Goal: Feedback & Contribution: Submit feedback/report problem

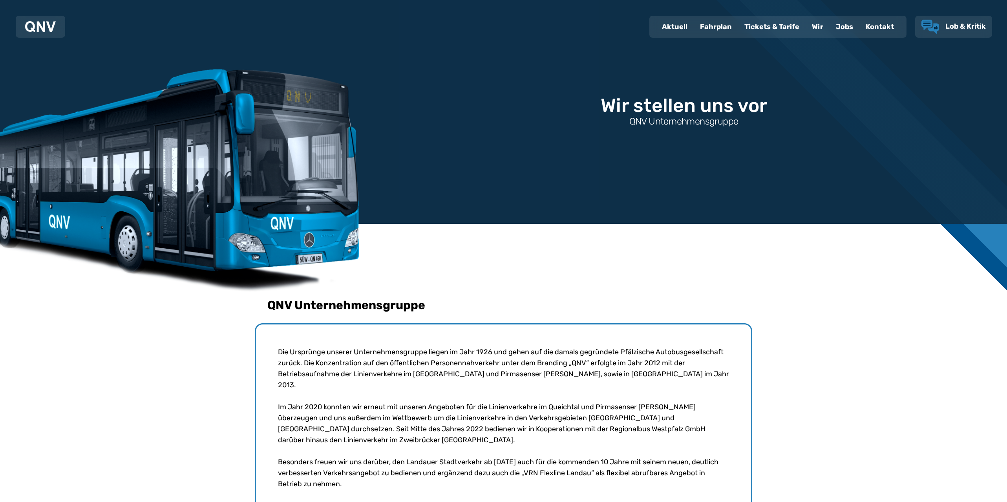
click at [938, 28] on use "Lob & Kritik" at bounding box center [930, 27] width 18 height 14
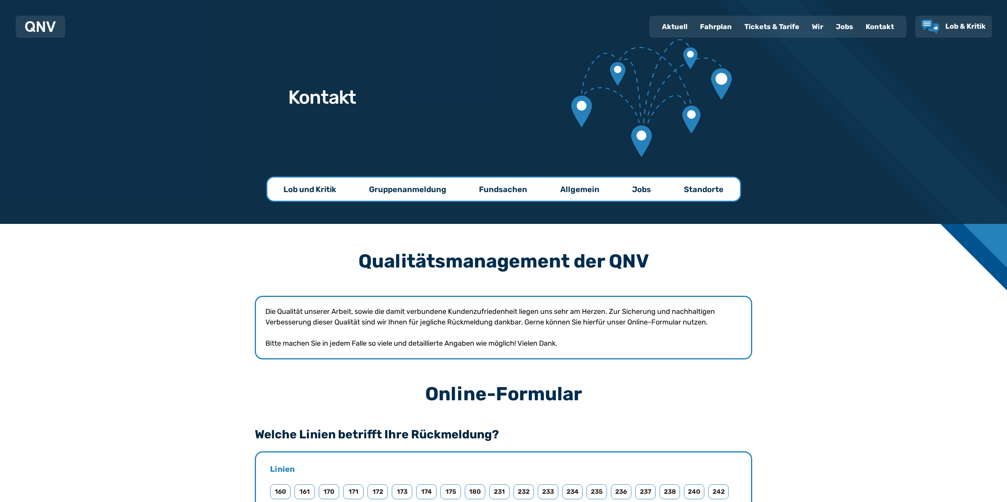
click at [712, 179] on link "Standorte" at bounding box center [703, 188] width 71 height 23
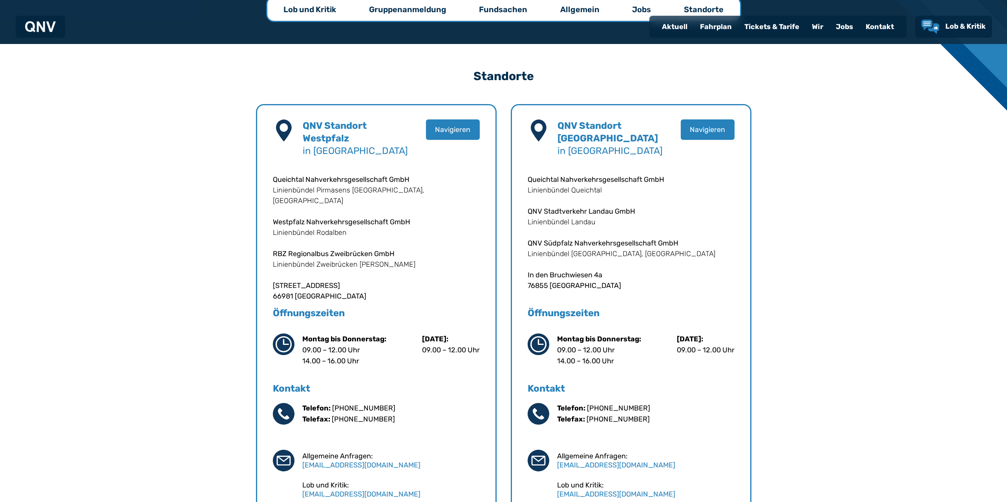
scroll to position [130, 0]
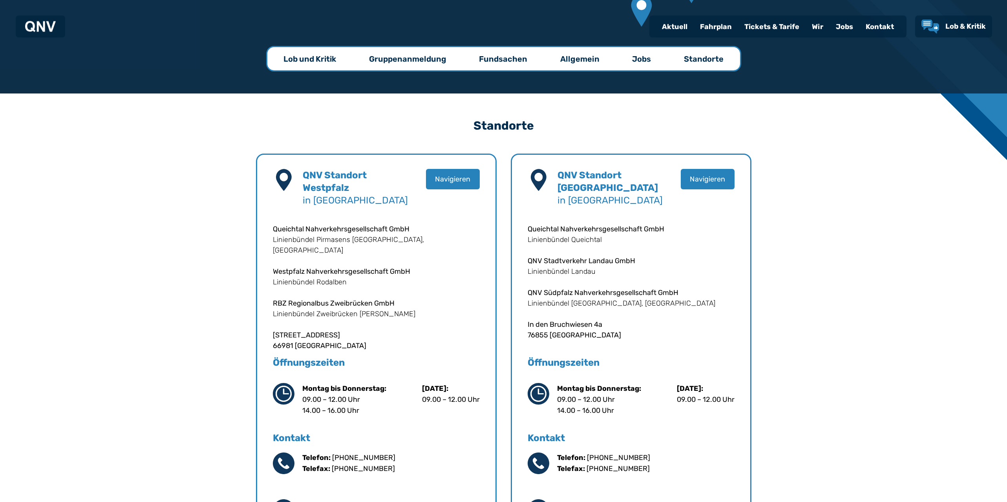
click at [638, 60] on p "Jobs" at bounding box center [641, 59] width 19 height 11
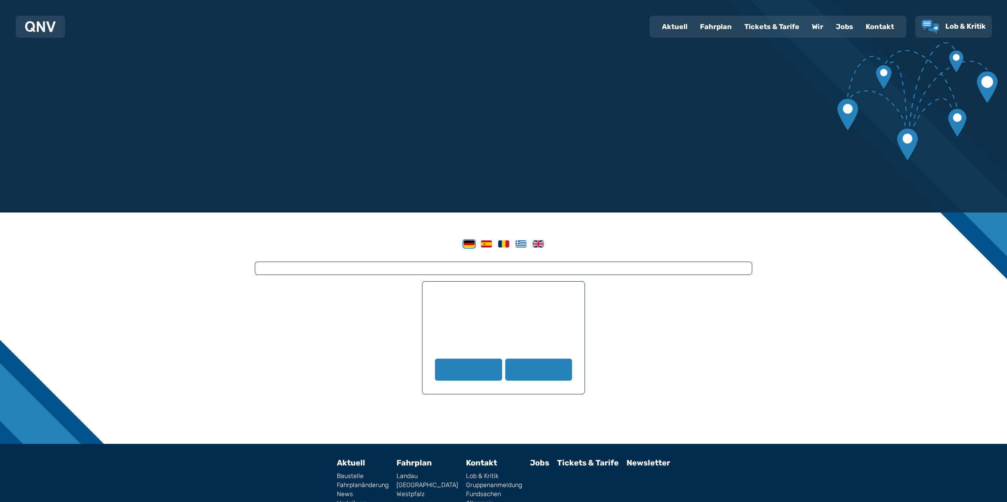
scroll to position [12, 0]
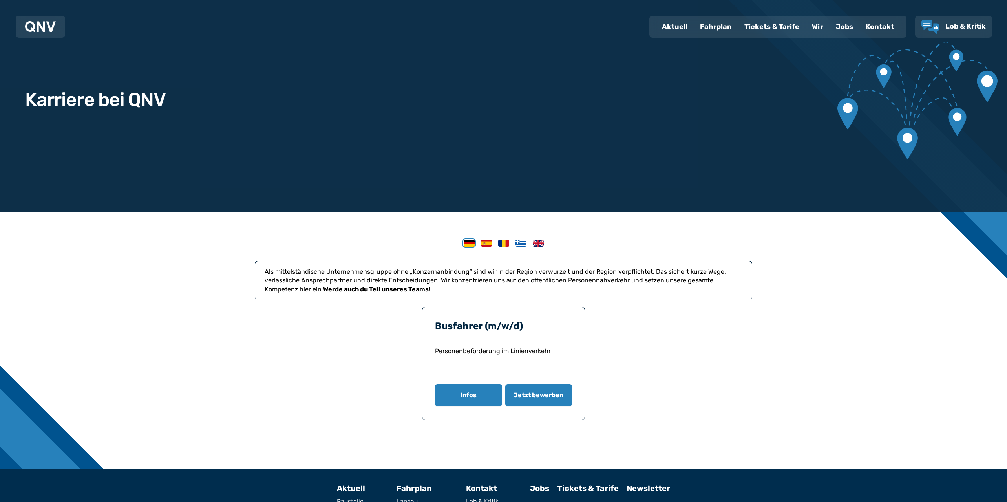
click at [874, 24] on div "Kontakt" at bounding box center [879, 26] width 41 height 20
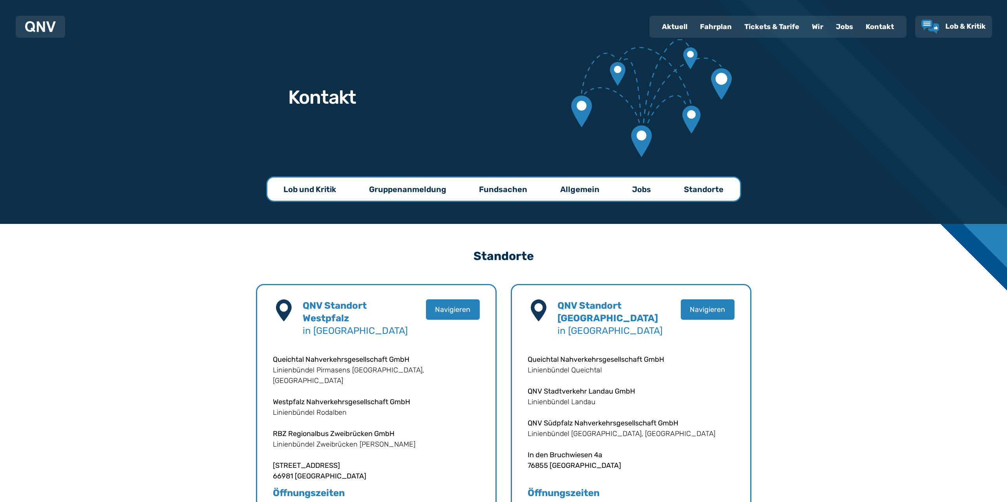
click at [595, 183] on link "Allgemein" at bounding box center [579, 188] width 71 height 23
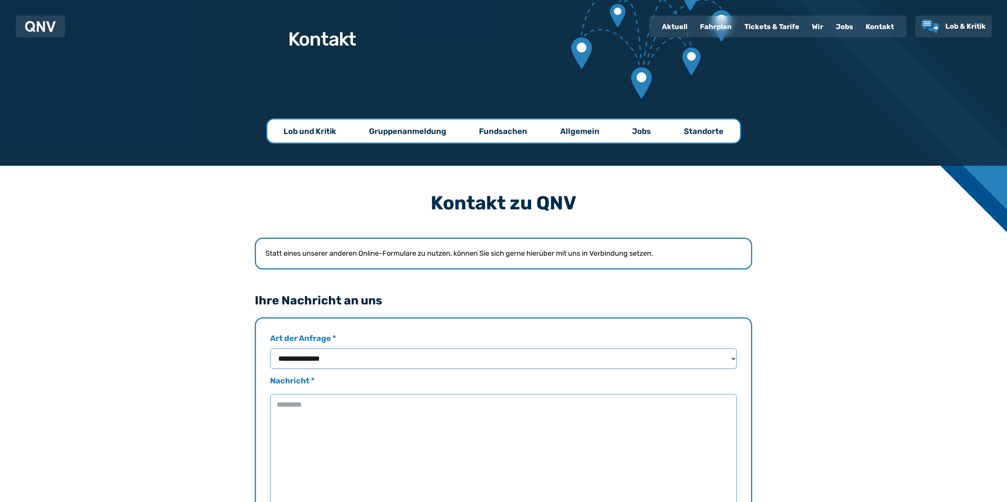
scroll to position [60, 0]
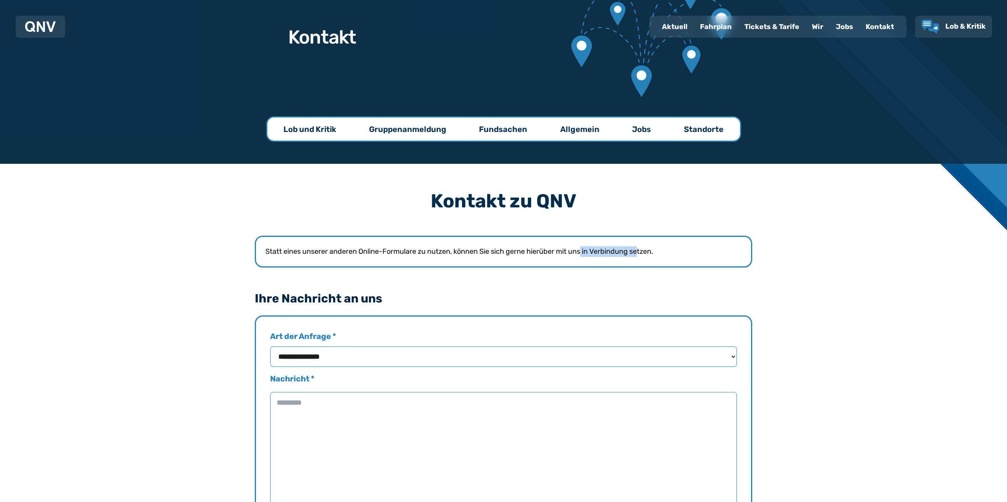
drag, startPoint x: 583, startPoint y: 250, endPoint x: 656, endPoint y: 257, distance: 73.0
click at [647, 257] on div "Statt eines unserer anderen Online-Formulare zu nutzen, können Sie sich gerne h…" at bounding box center [503, 251] width 497 height 32
click at [660, 257] on div "Statt eines unserer anderen Online-Formulare zu nutzen, können Sie sich gerne h…" at bounding box center [503, 251] width 497 height 32
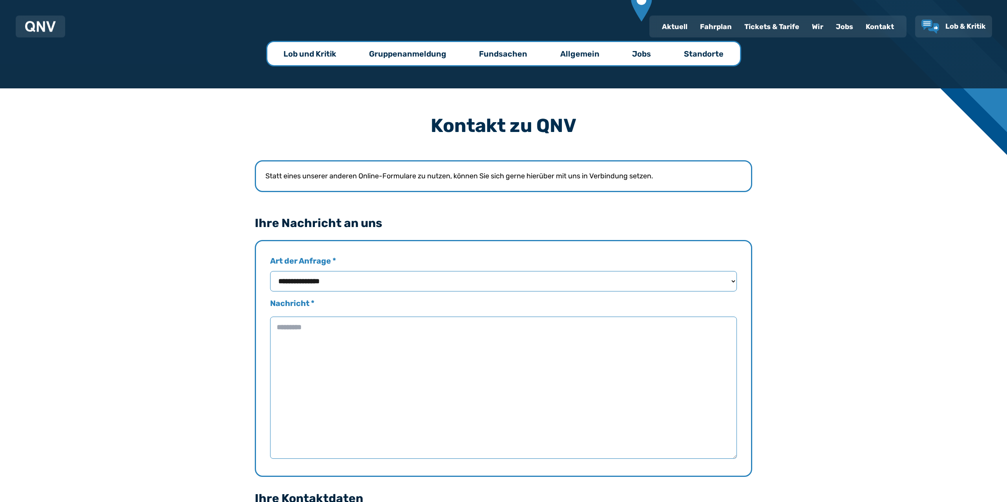
scroll to position [170, 0]
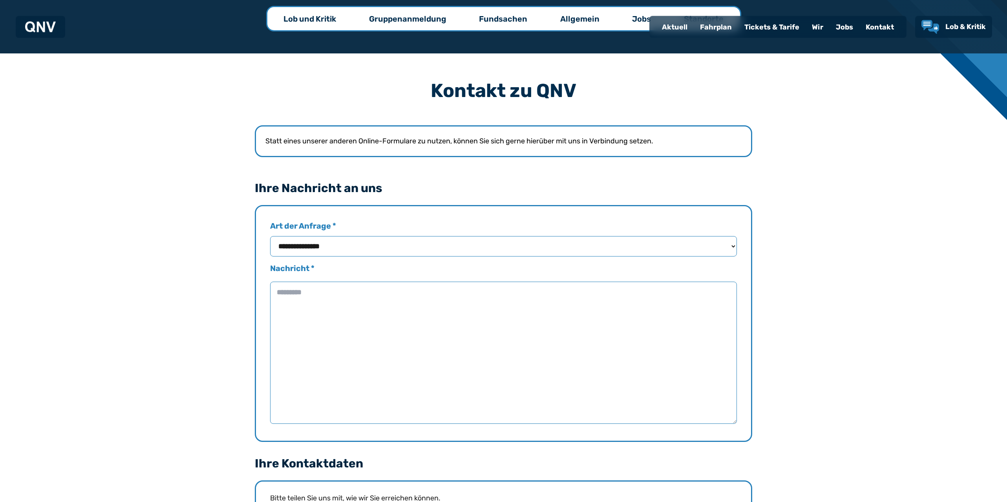
click at [840, 310] on div "**********" at bounding box center [503, 477] width 1007 height 849
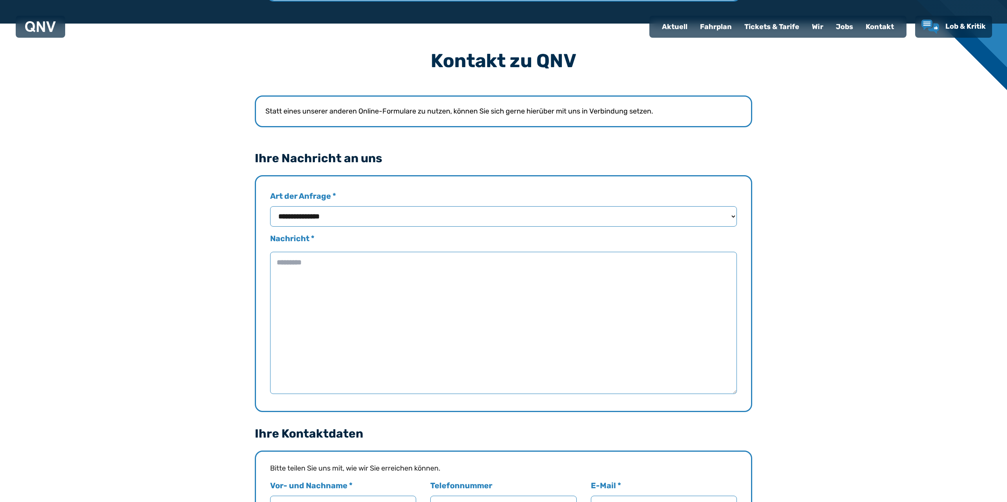
scroll to position [170, 0]
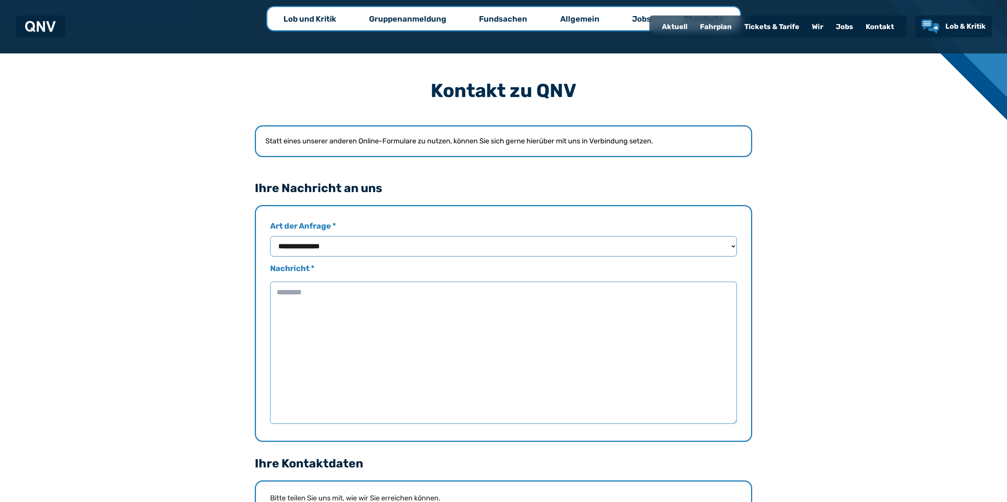
click at [879, 27] on div "Kontakt" at bounding box center [879, 26] width 41 height 20
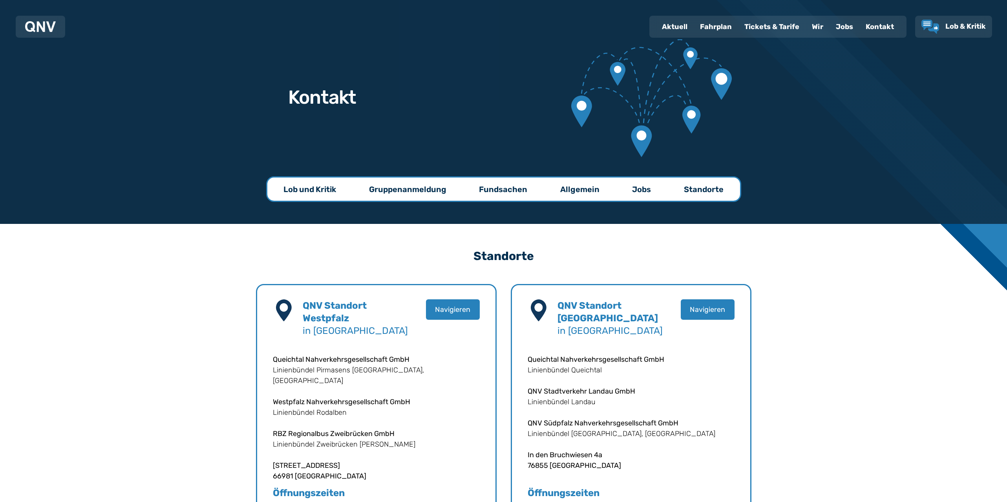
click at [524, 194] on p "Fundsachen" at bounding box center [503, 189] width 48 height 11
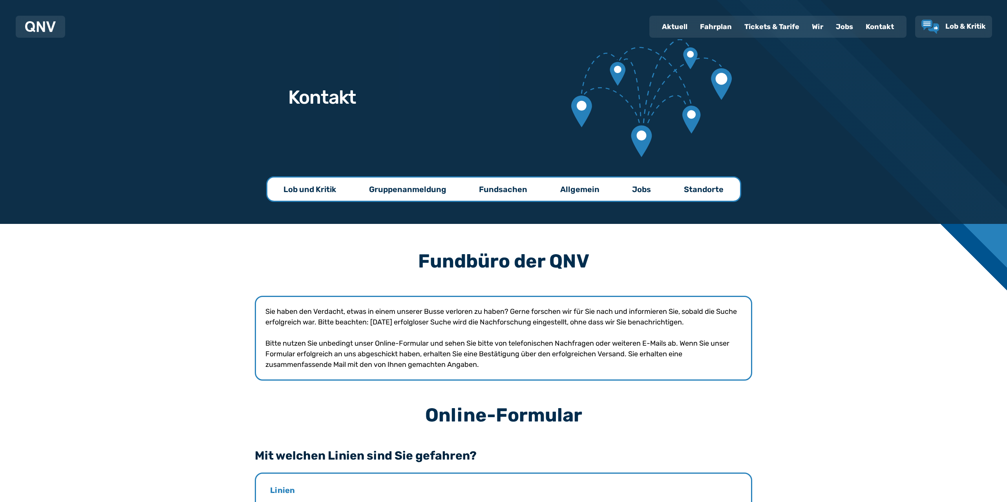
click at [408, 184] on p "Gruppenanmeldung" at bounding box center [407, 189] width 77 height 11
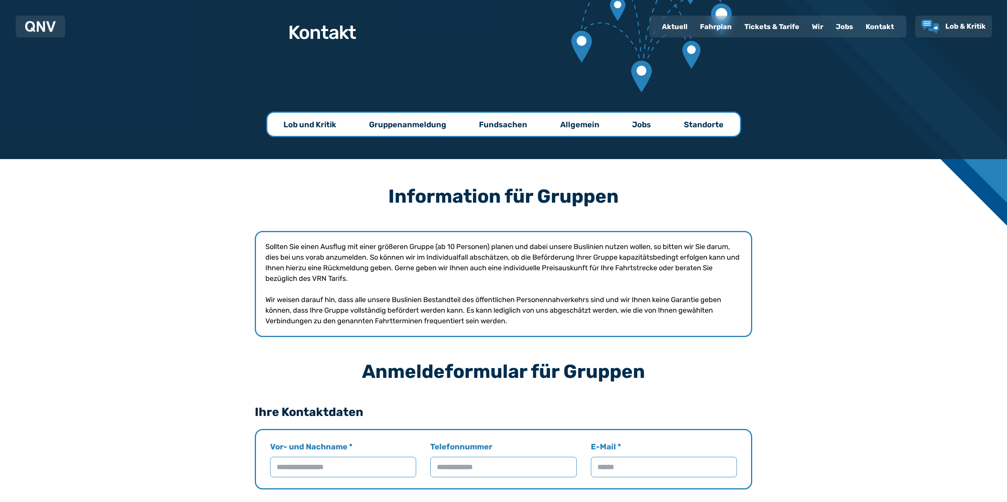
scroll to position [60, 0]
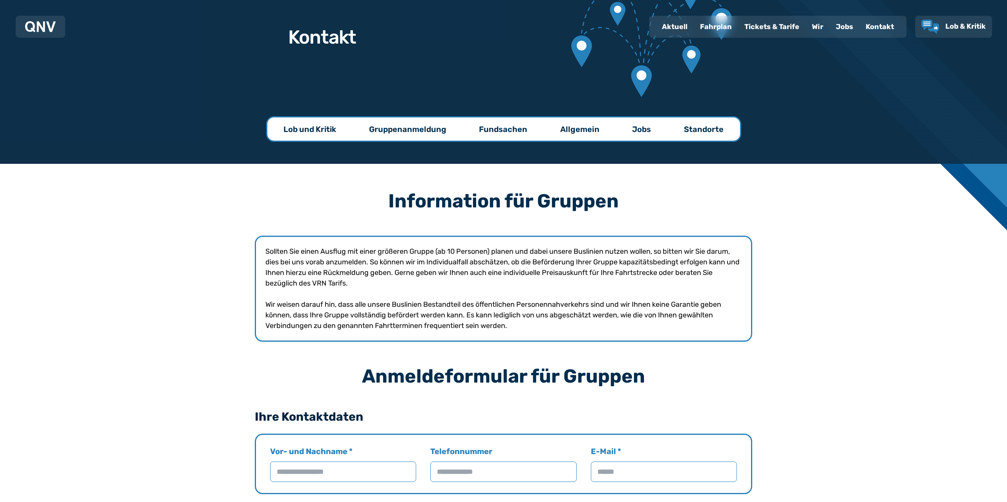
click at [319, 111] on div "Kontakt Lob und Kritik Gruppenanmeldung Fundsachen Allgemein Jobs Standorte" at bounding box center [503, 52] width 1007 height 224
click at [318, 122] on link "Lob und Kritik" at bounding box center [310, 128] width 84 height 23
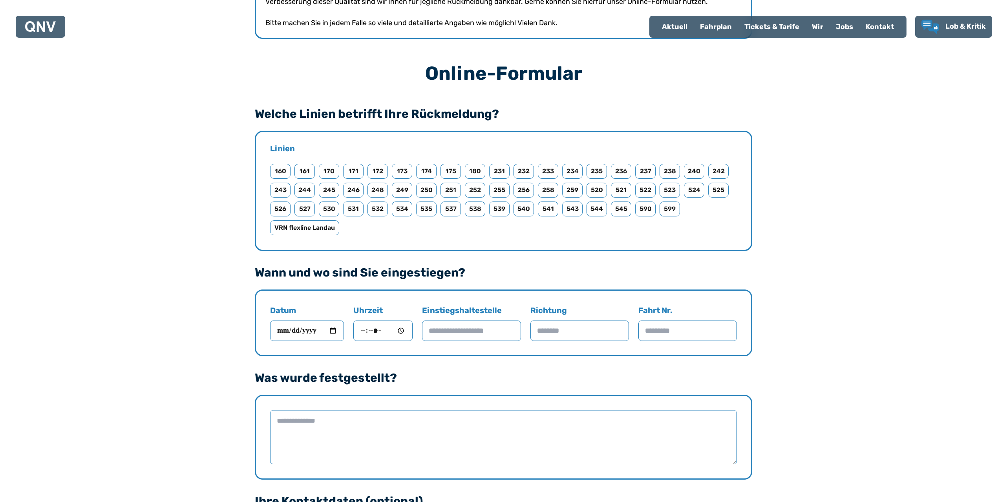
scroll to position [420, 0]
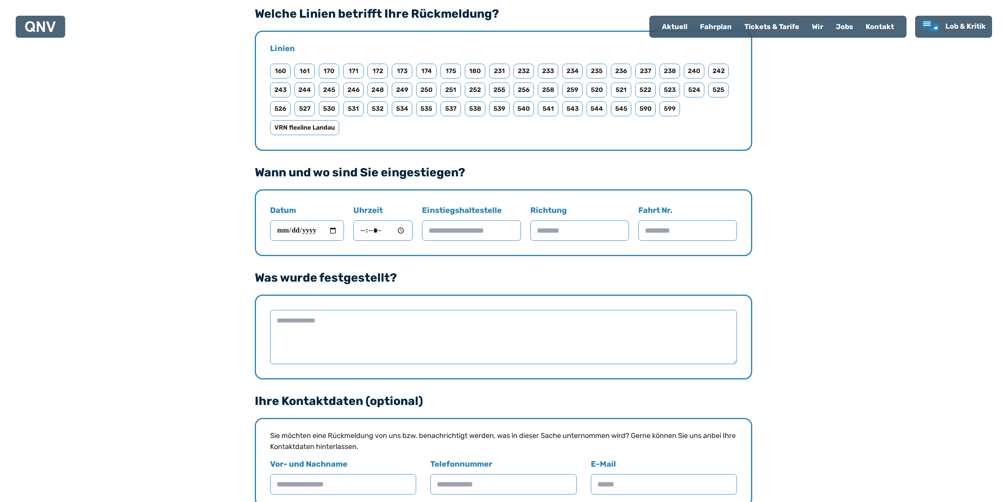
click at [734, 365] on div at bounding box center [503, 336] width 497 height 85
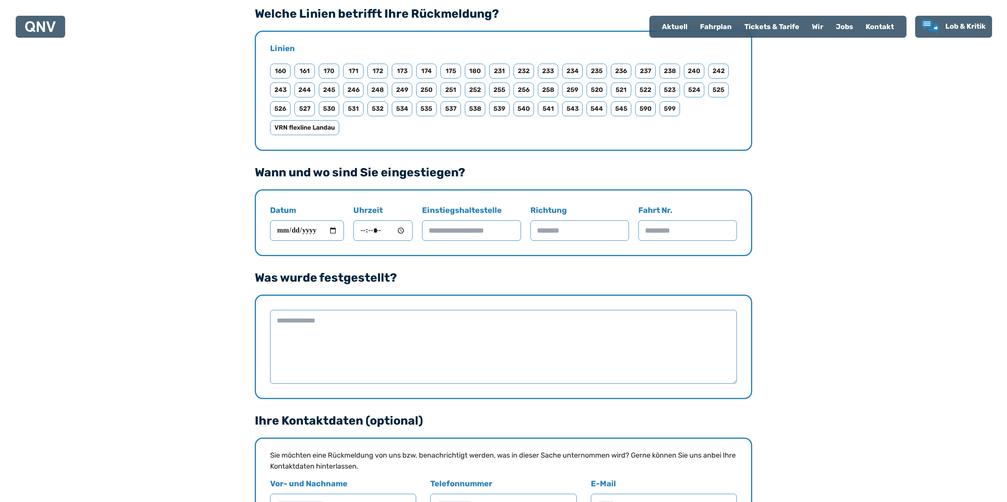
drag, startPoint x: 735, startPoint y: 362, endPoint x: 766, endPoint y: 382, distance: 36.7
click at [737, 382] on textarea at bounding box center [503, 347] width 467 height 74
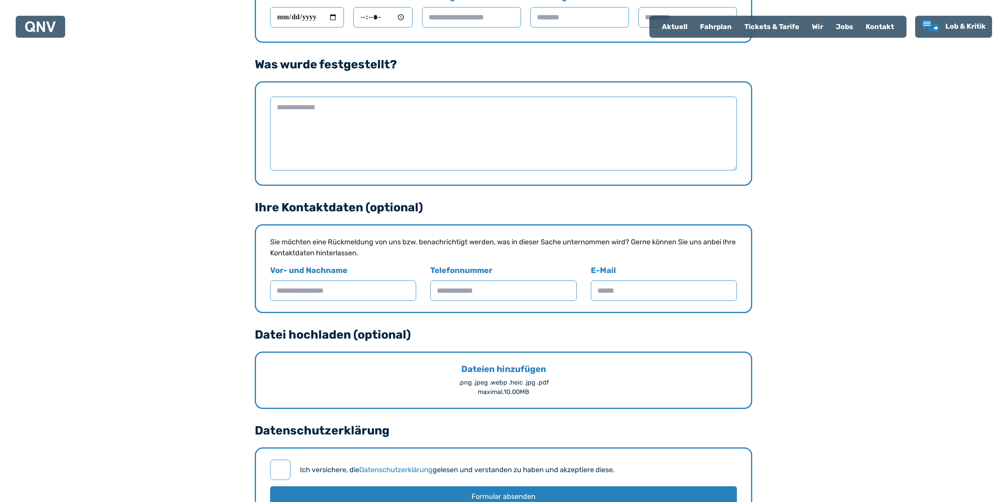
scroll to position [691, 0]
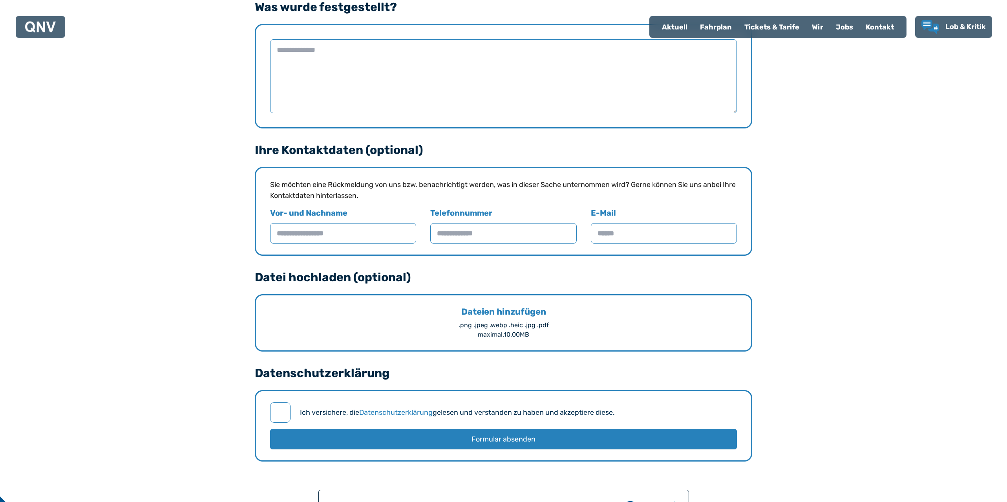
click at [821, 33] on div "Wir" at bounding box center [817, 26] width 24 height 20
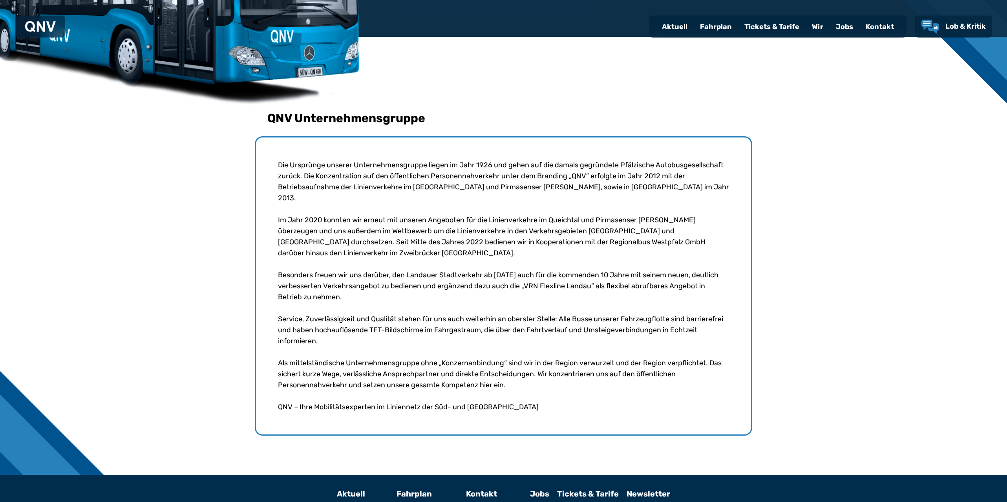
scroll to position [190, 0]
